Goal: Task Accomplishment & Management: Manage account settings

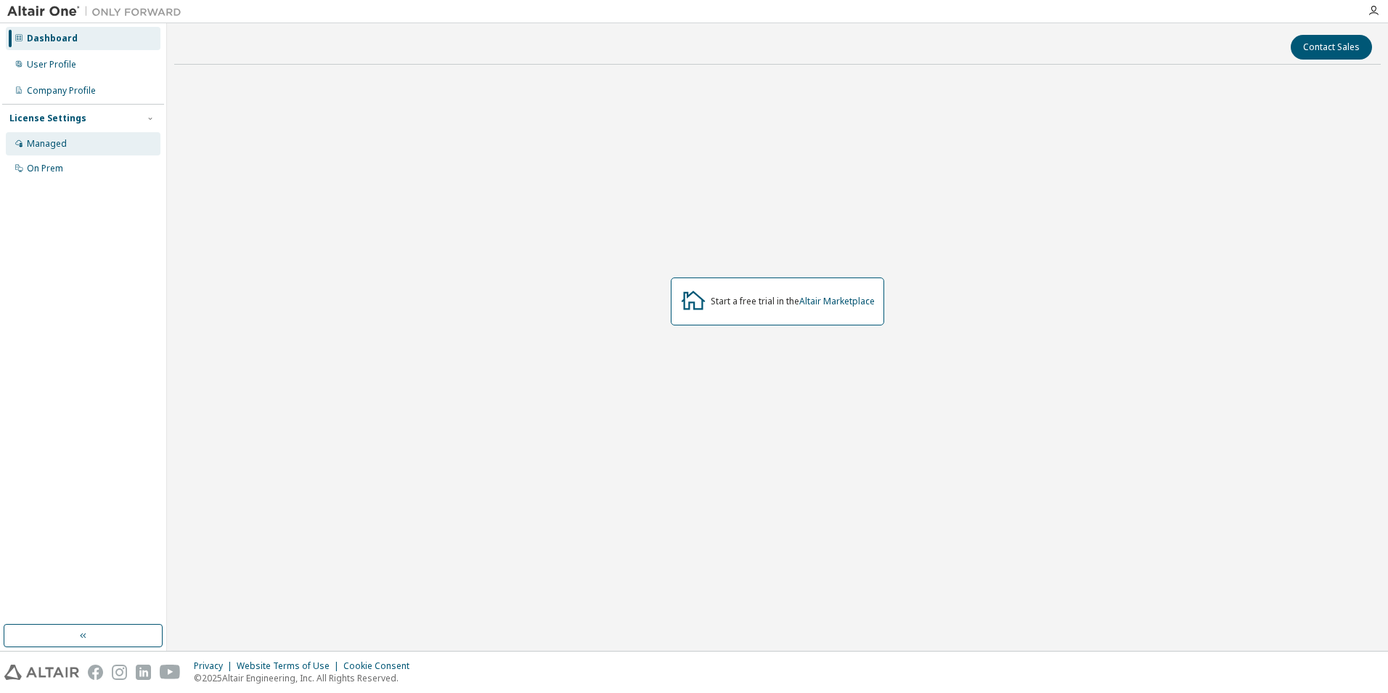
click at [112, 136] on div "Managed" at bounding box center [83, 143] width 155 height 23
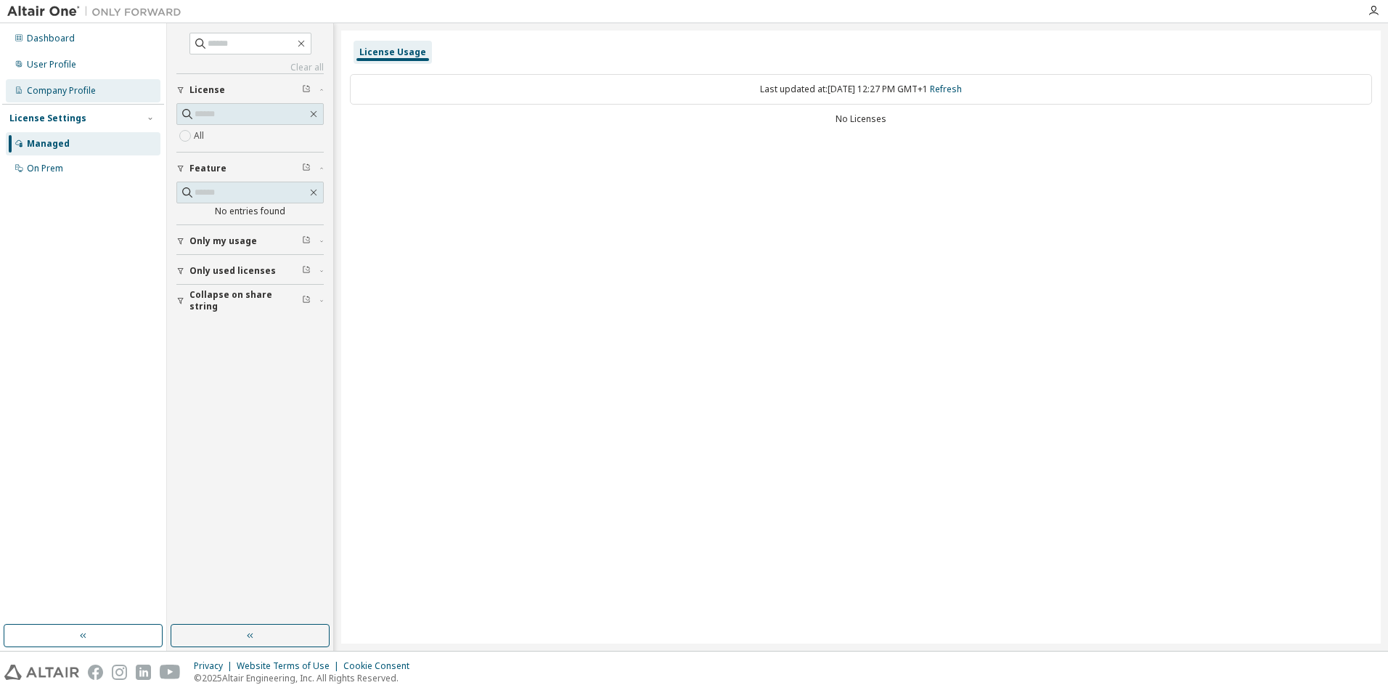
click at [31, 94] on div "Company Profile" at bounding box center [61, 91] width 69 height 12
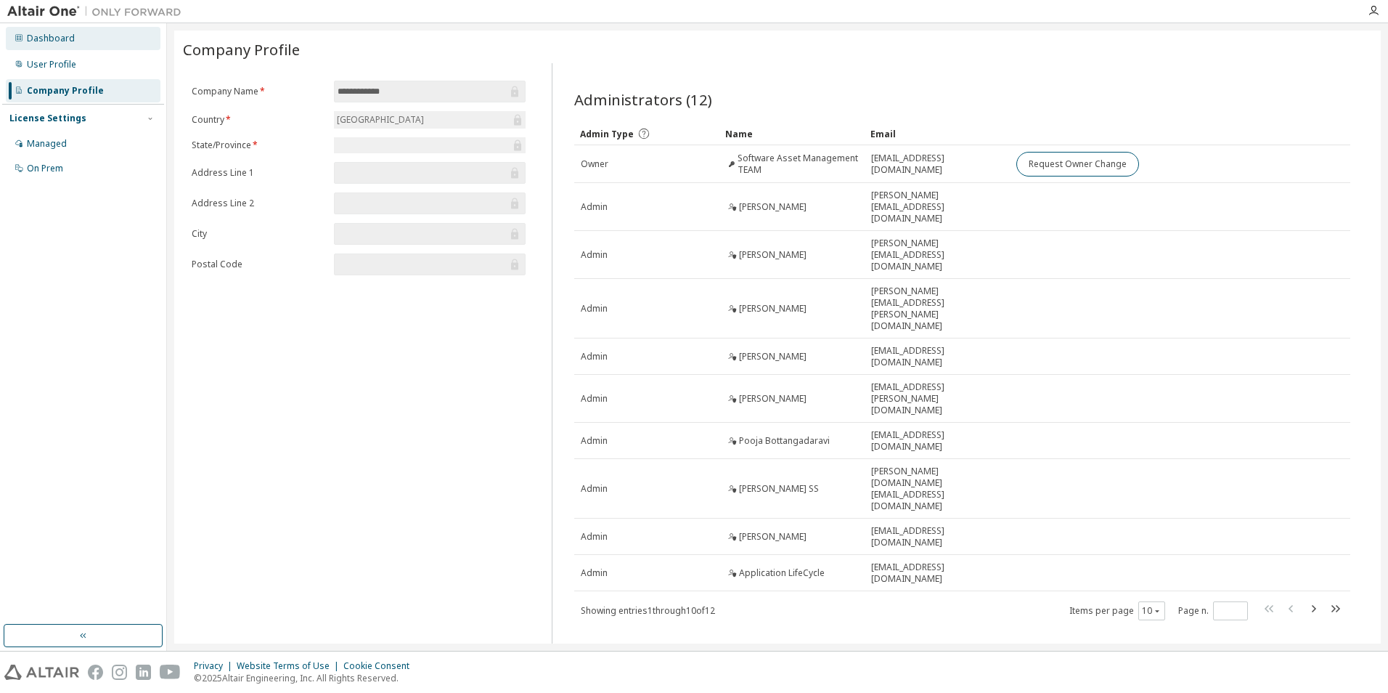
click at [94, 46] on div "Dashboard" at bounding box center [83, 38] width 155 height 23
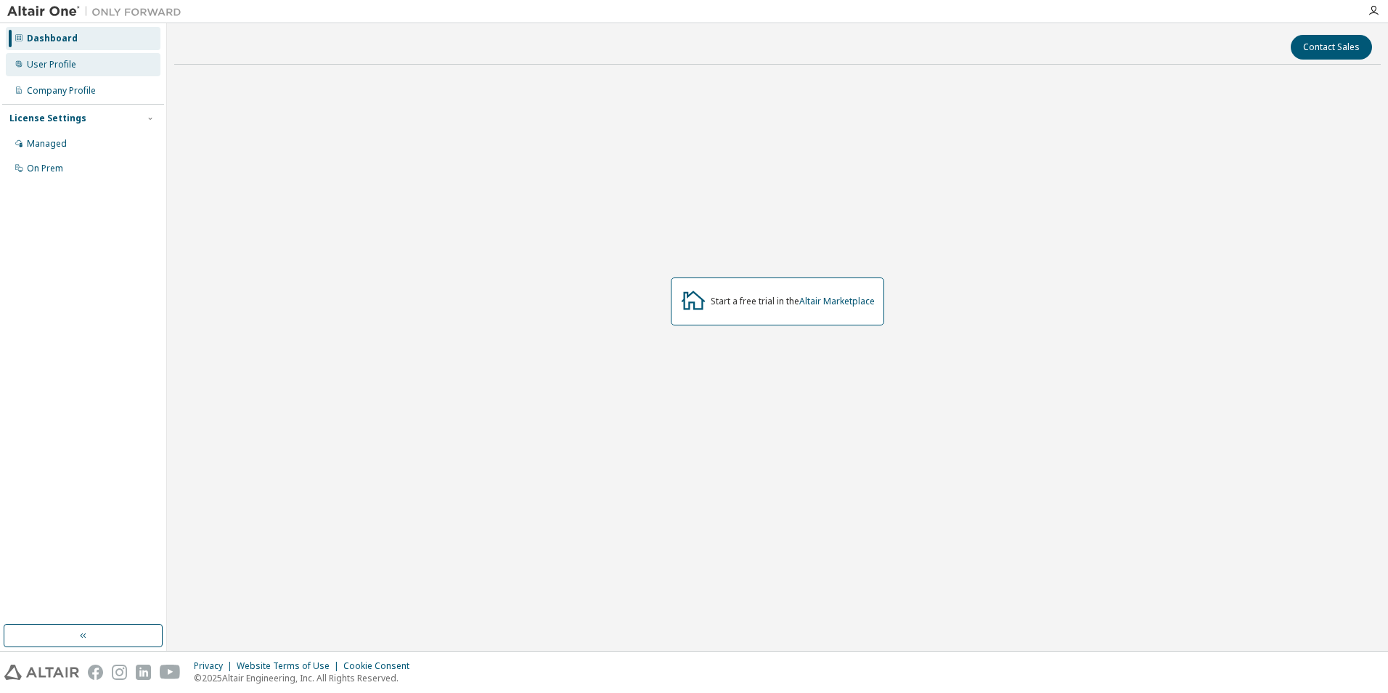
click at [94, 62] on div "User Profile" at bounding box center [83, 64] width 155 height 23
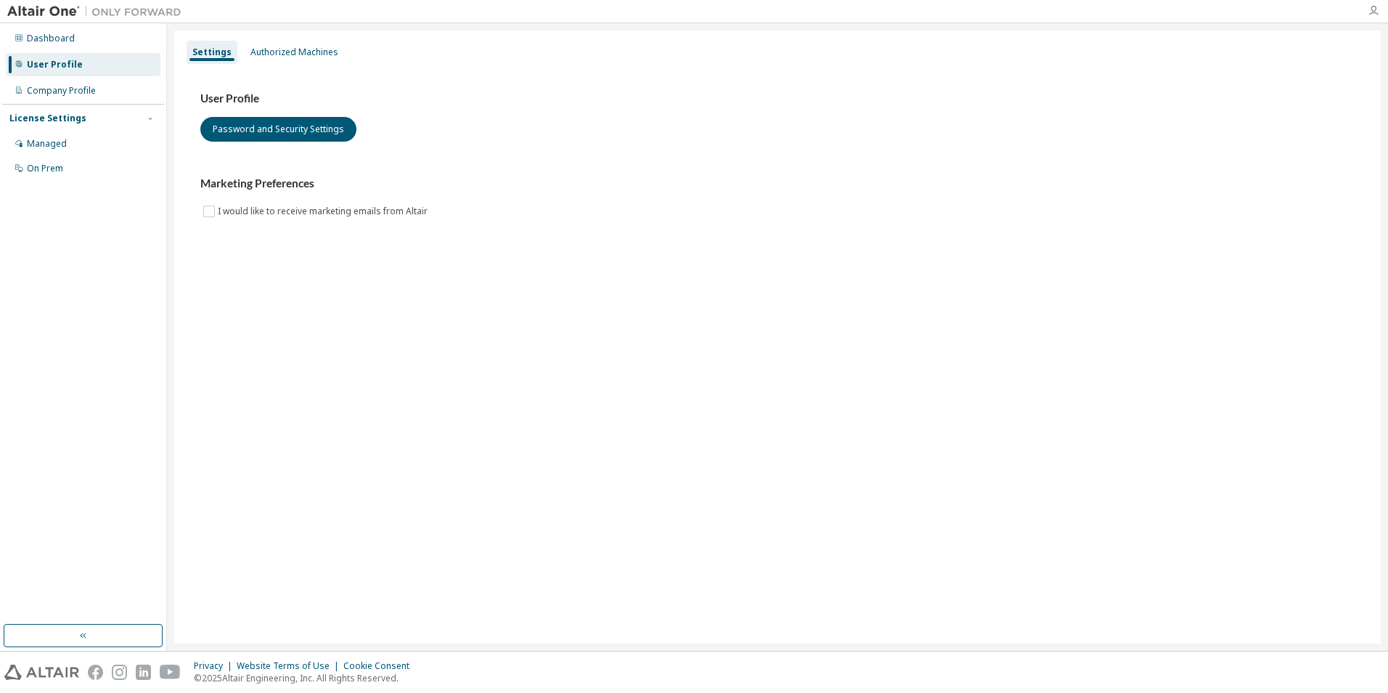
click at [1376, 9] on icon "button" at bounding box center [1374, 11] width 12 height 12
